Goal: Task Accomplishment & Management: Manage account settings

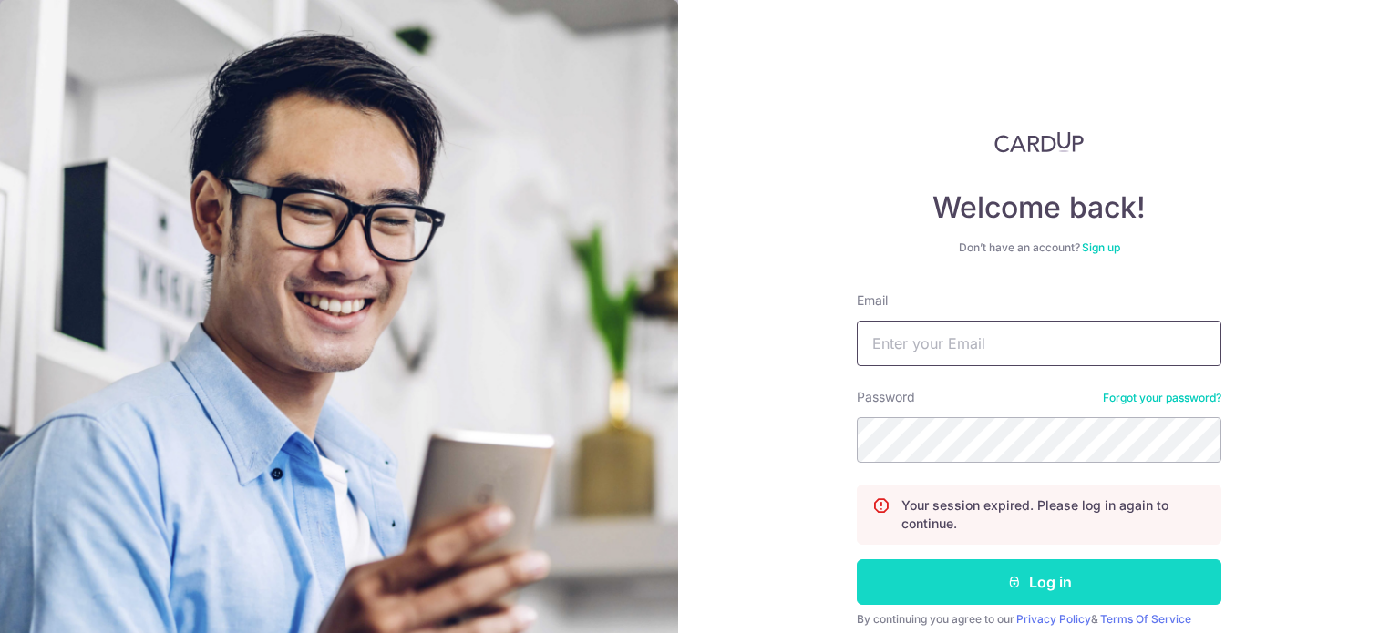
type input "[EMAIL_ADDRESS][DOMAIN_NAME]"
click at [1090, 581] on button "Log in" at bounding box center [1039, 583] width 365 height 46
